Goal: Transaction & Acquisition: Purchase product/service

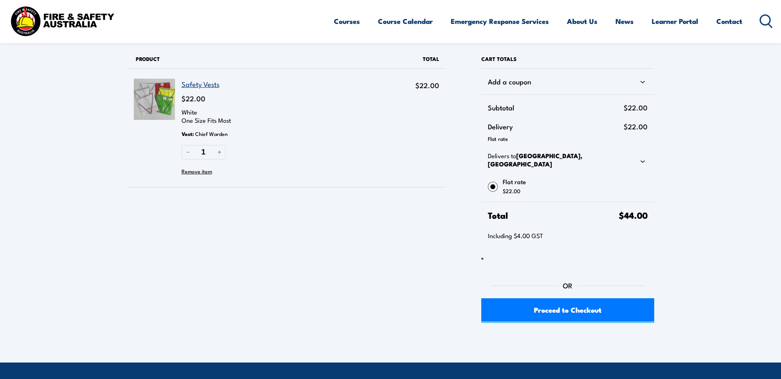
click at [641, 158] on icon at bounding box center [642, 161] width 10 height 10
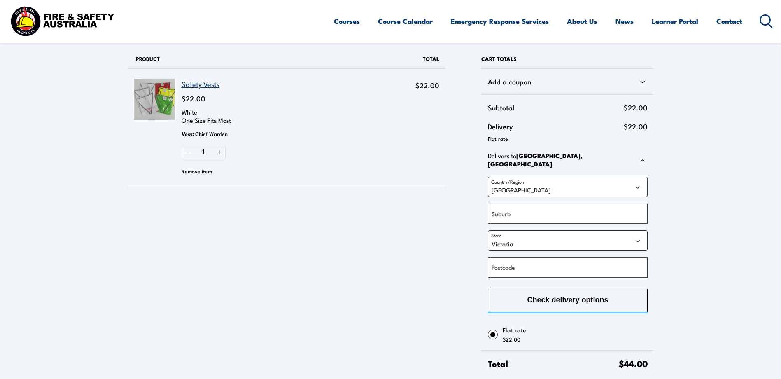
click at [523, 238] on select "[GEOGRAPHIC_DATA] [GEOGRAPHIC_DATA] [GEOGRAPHIC_DATA] [GEOGRAPHIC_DATA] [GEOGRA…" at bounding box center [567, 240] width 159 height 20
select select "[GEOGRAPHIC_DATA]"
click at [488, 230] on select "[GEOGRAPHIC_DATA] [GEOGRAPHIC_DATA] [GEOGRAPHIC_DATA] [GEOGRAPHIC_DATA] [GEOGRA…" at bounding box center [567, 240] width 159 height 20
click at [520, 266] on input "Postcode" at bounding box center [567, 267] width 159 height 20
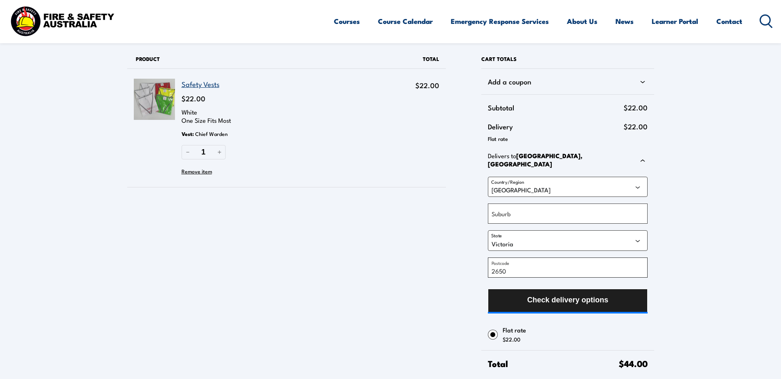
type input "2650"
click at [527, 295] on span "Check delivery options" at bounding box center [567, 300] width 81 height 22
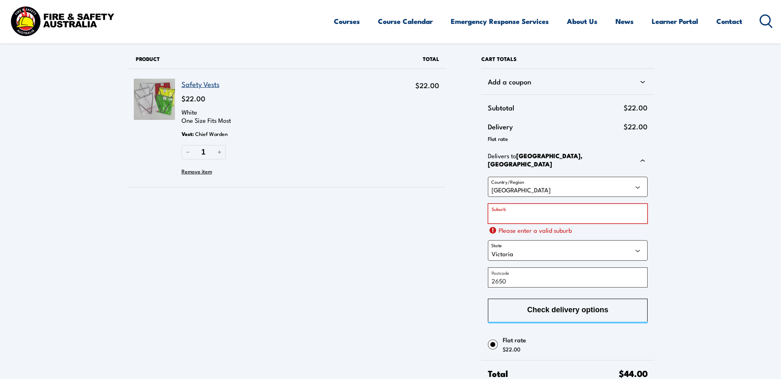
click at [511, 204] on input "Suburb" at bounding box center [567, 213] width 159 height 20
type input "WAGGA WAGGA"
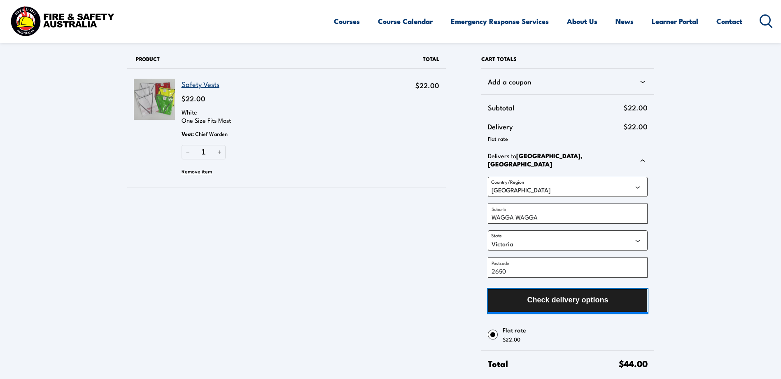
click at [580, 300] on span "Check delivery options" at bounding box center [567, 300] width 81 height 22
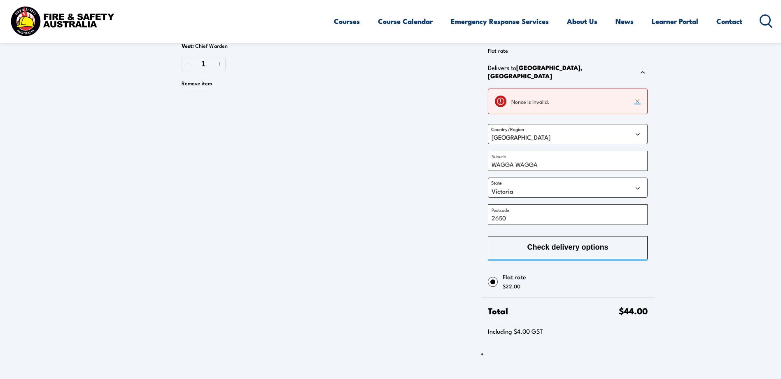
scroll to position [47, 0]
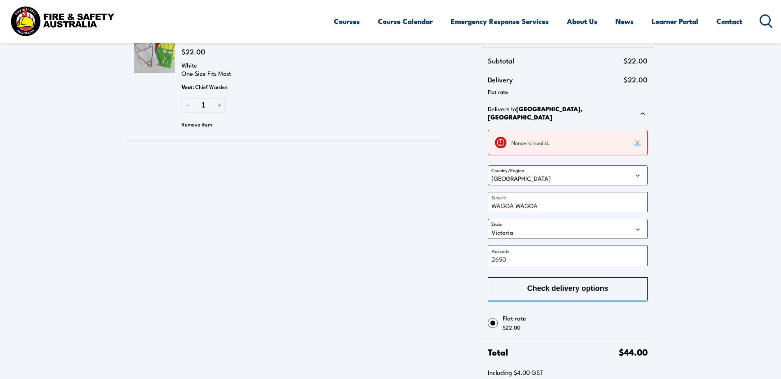
click at [531, 140] on div "Nonce is invalid." at bounding box center [566, 142] width 111 height 9
click at [637, 140] on icon "Dismiss this notice" at bounding box center [637, 142] width 4 height 4
